Goal: Information Seeking & Learning: Learn about a topic

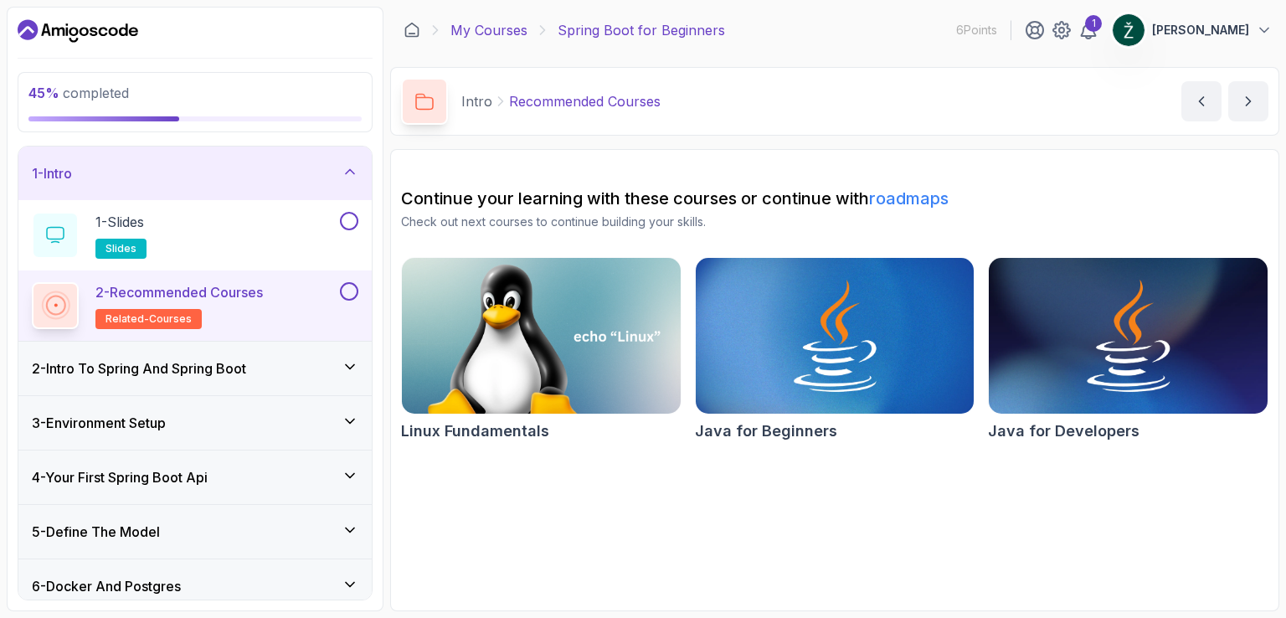
click at [499, 34] on link "My Courses" at bounding box center [488, 30] width 77 height 20
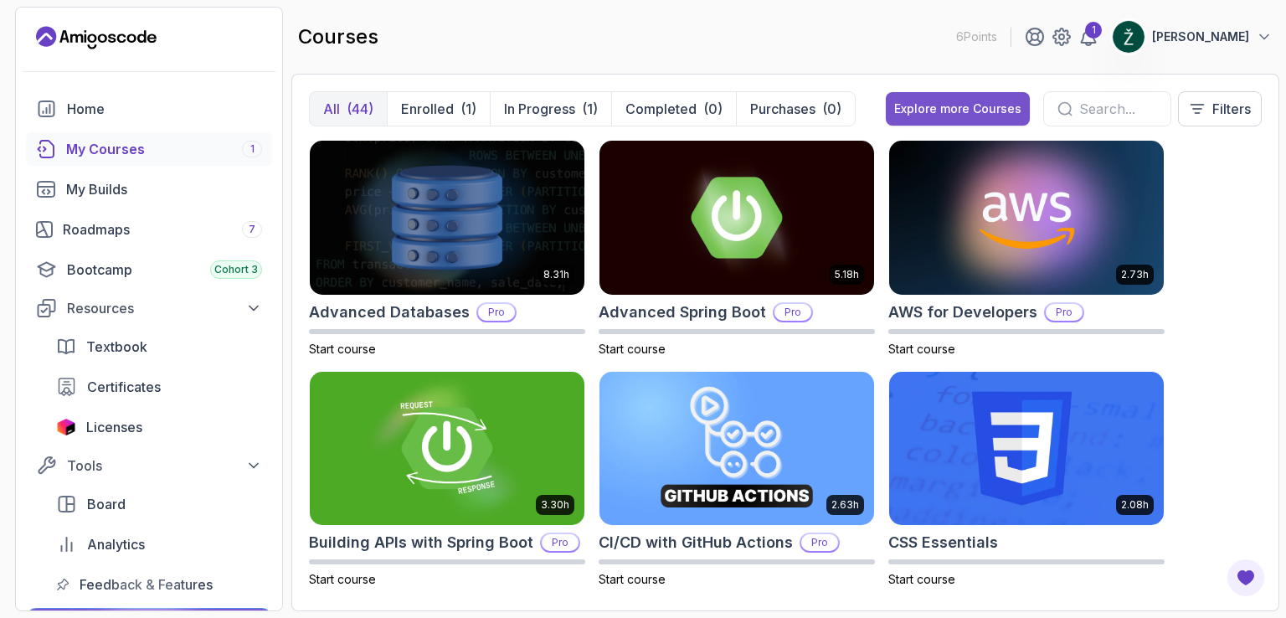
click at [907, 111] on div "Explore more Courses" at bounding box center [957, 108] width 127 height 17
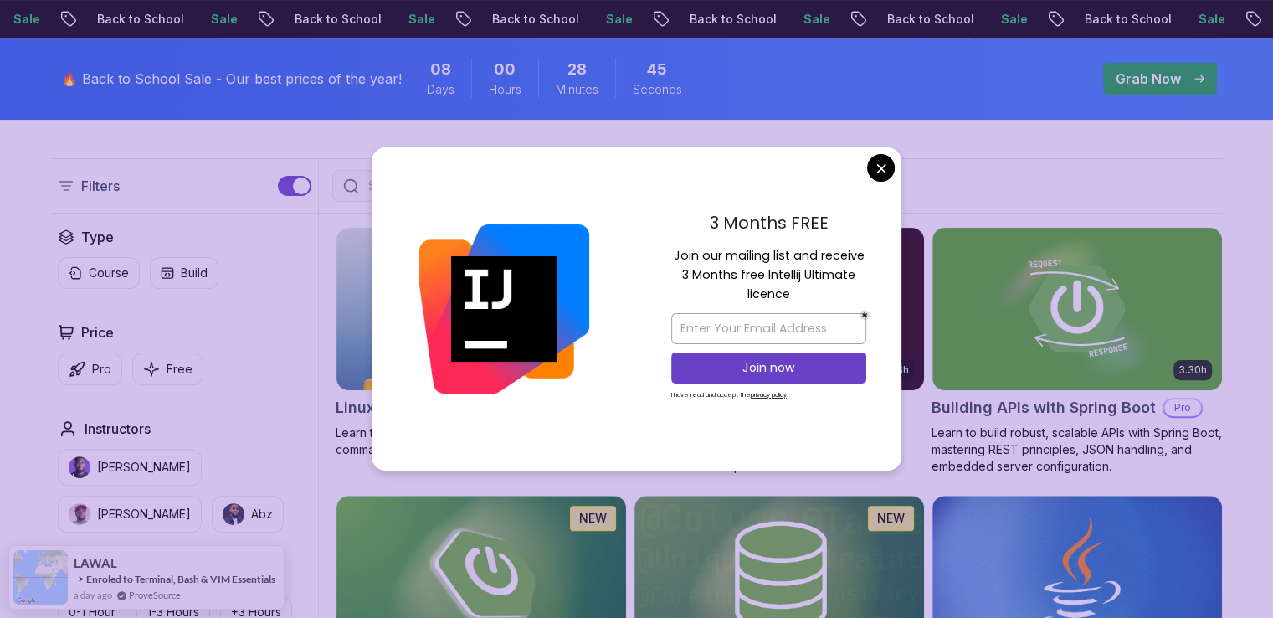
scroll to position [457, 0]
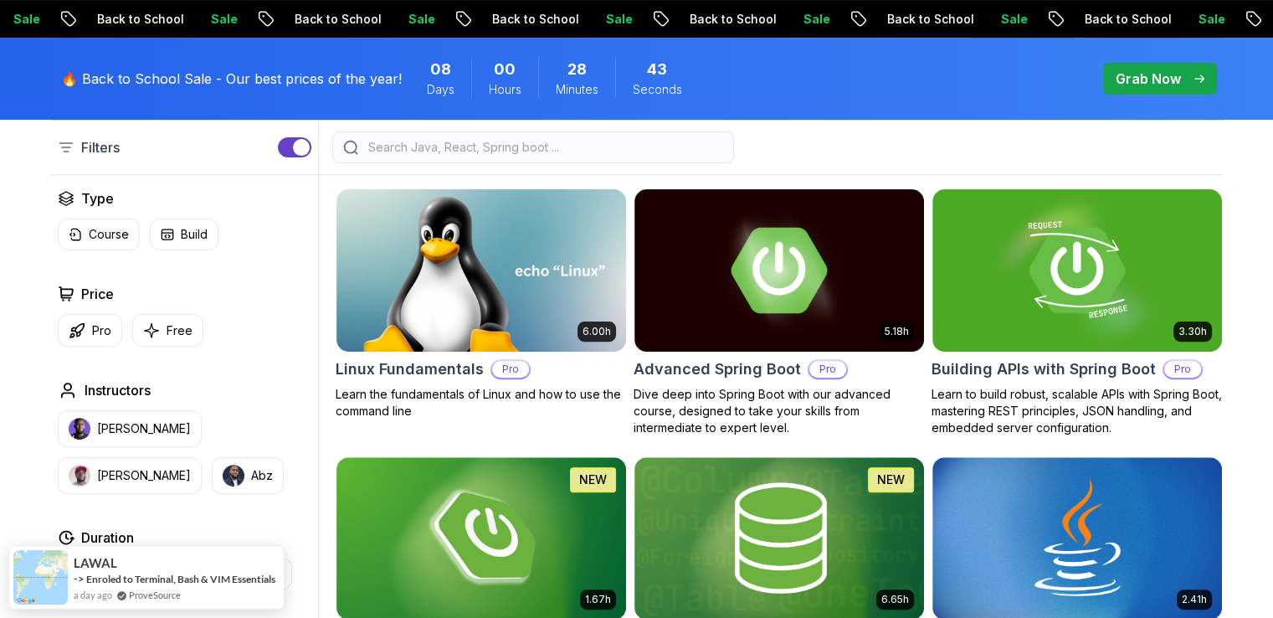
click at [171, 322] on p "Free" at bounding box center [180, 330] width 26 height 17
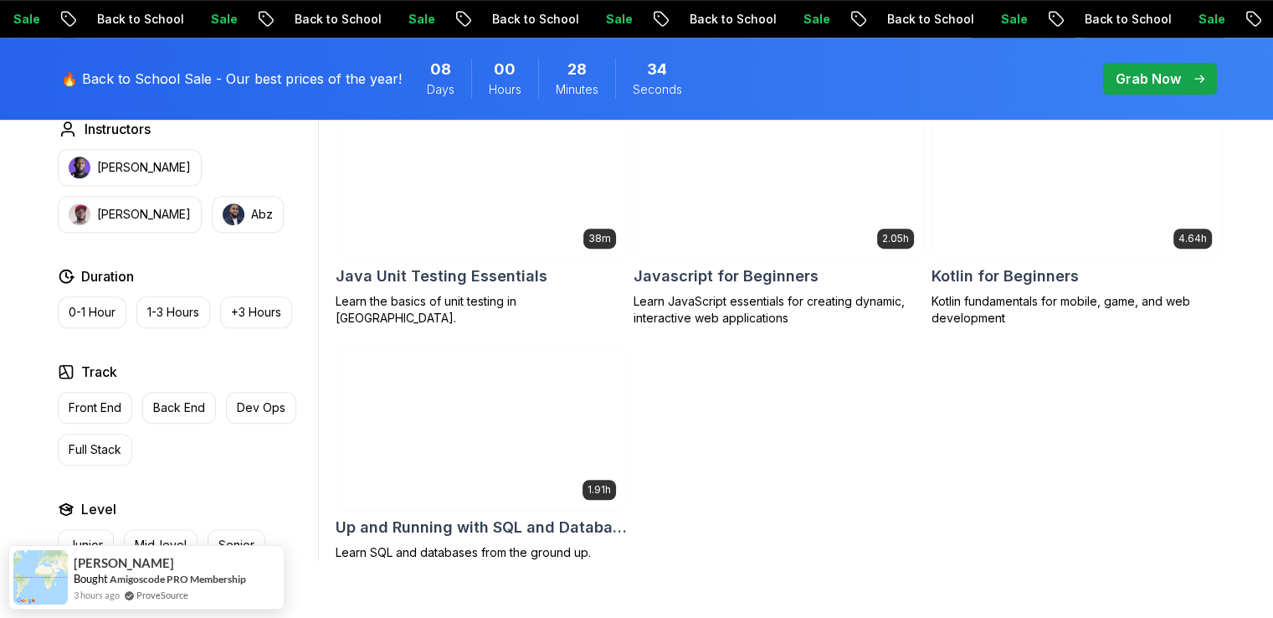
scroll to position [1055, 0]
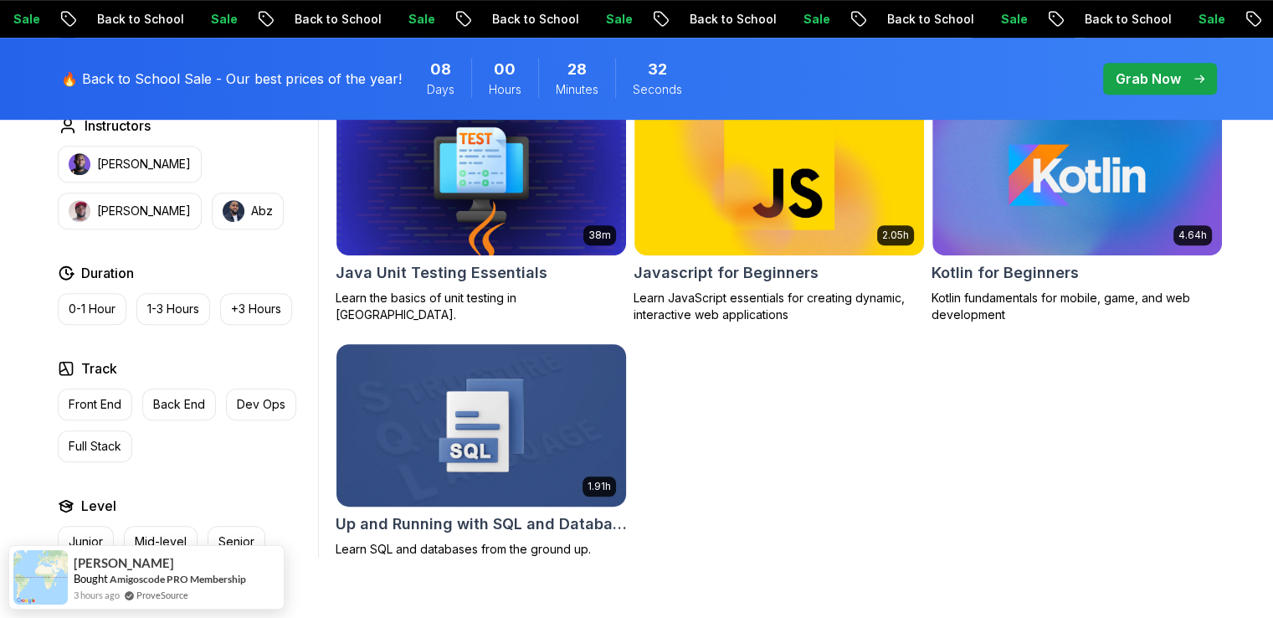
click at [415, 456] on img at bounding box center [481, 425] width 304 height 170
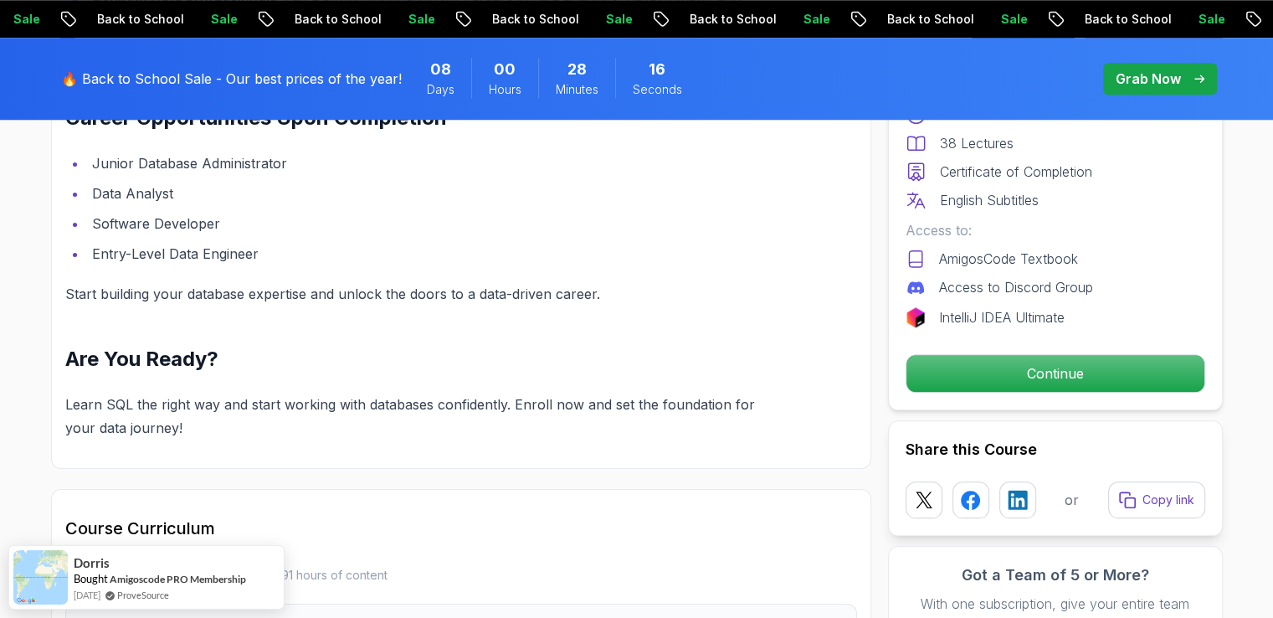
scroll to position [1704, 0]
